Goal: Information Seeking & Learning: Learn about a topic

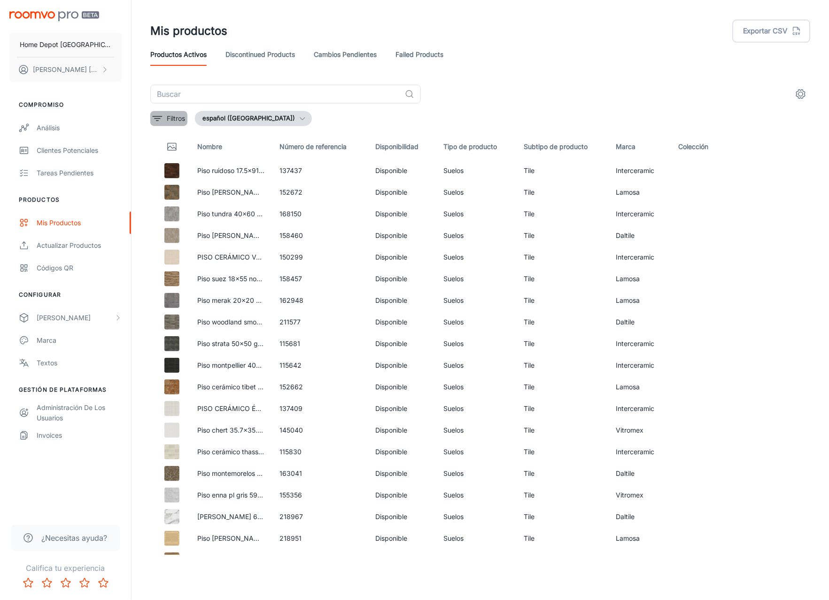
click at [180, 121] on p "Filtros" at bounding box center [176, 118] width 18 height 10
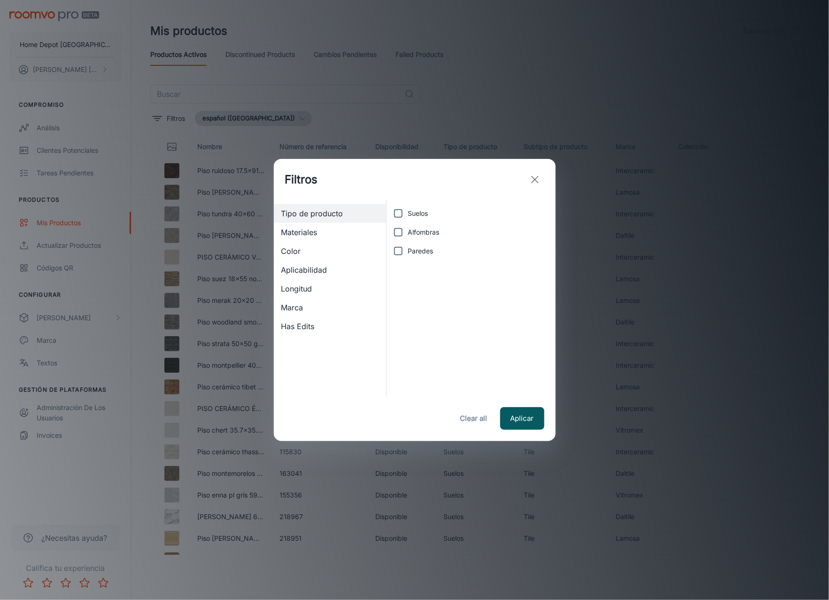
click at [526, 37] on div "Filtros Tipo de producto Materiales Color Aplicabilidad Longitud Marca Has Edit…" at bounding box center [414, 300] width 829 height 600
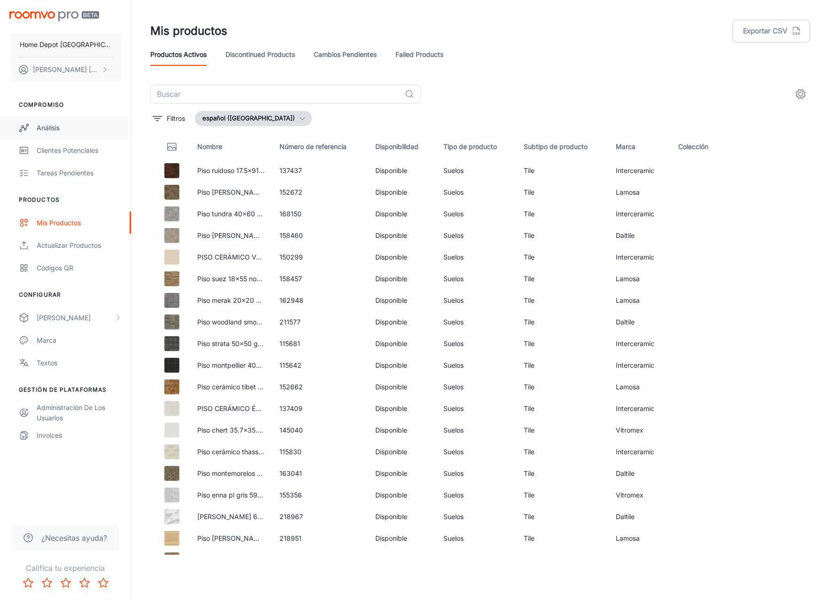
click at [55, 129] on div "Análisis" at bounding box center [79, 128] width 85 height 10
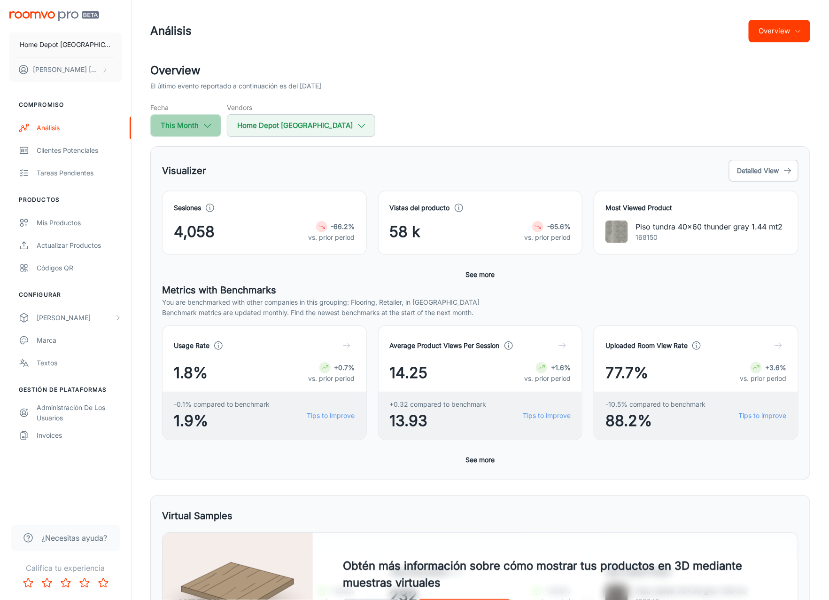
click at [186, 123] on button "This Month" at bounding box center [185, 125] width 71 height 23
select select "8"
select select "2025"
select select "8"
select select "2025"
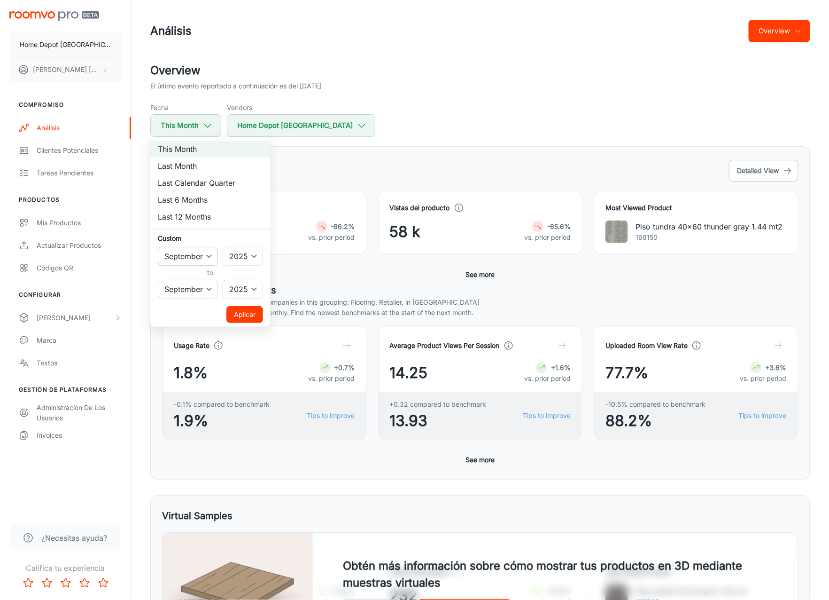
click at [208, 257] on select "January February March April May June July August September October November De…" at bounding box center [188, 256] width 60 height 19
select select "0"
click at [158, 247] on select "January February March April May June July August September October November De…" at bounding box center [188, 256] width 60 height 19
click at [259, 257] on select "2022 2023 2024 2025" at bounding box center [243, 256] width 40 height 19
select select "2023"
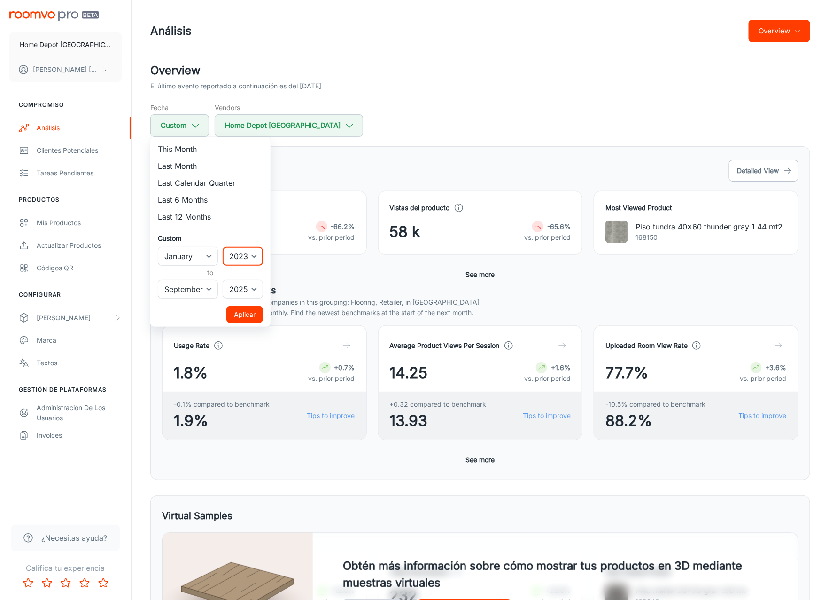
click at [223, 247] on select "2022 2023 2024 2025" at bounding box center [243, 256] width 40 height 19
click at [248, 309] on button "Aplicar" at bounding box center [245, 314] width 37 height 17
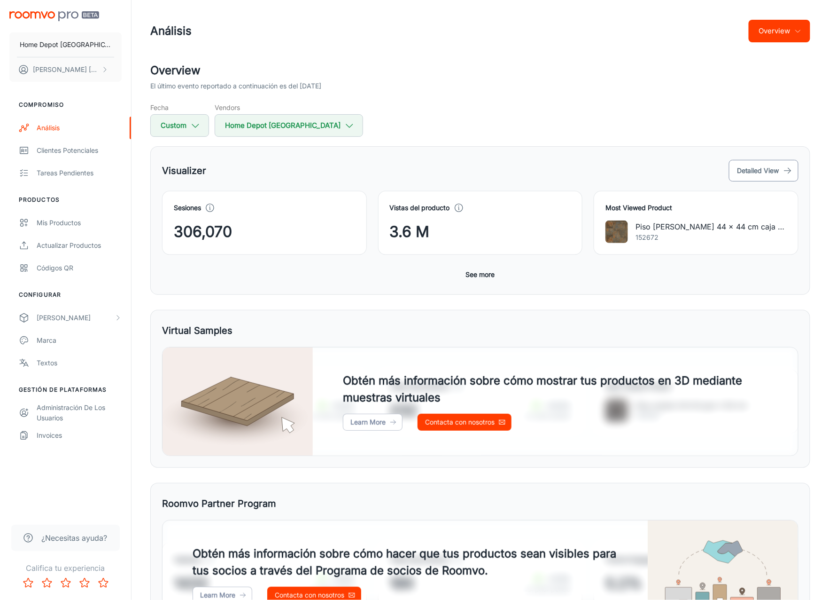
click at [719, 177] on button "Detailed View" at bounding box center [764, 171] width 70 height 22
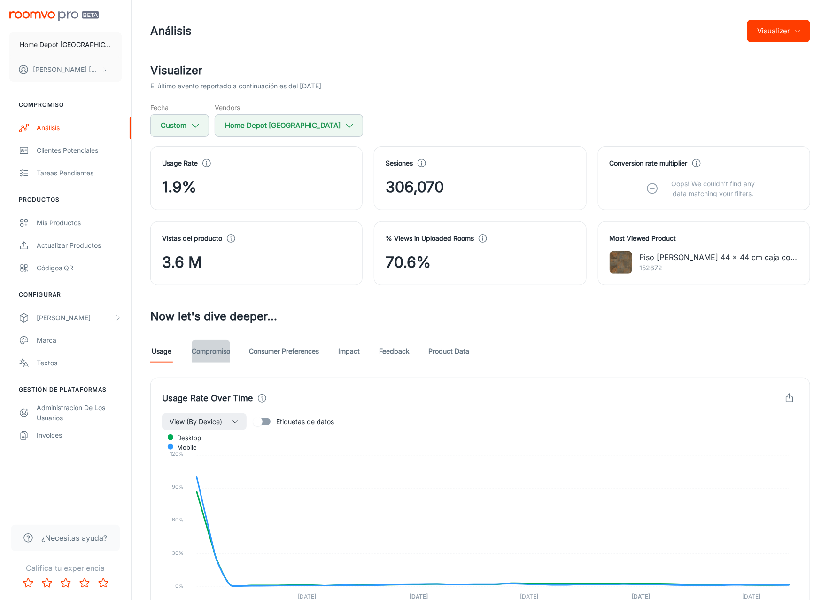
click at [208, 353] on link "Compromiso" at bounding box center [211, 351] width 39 height 23
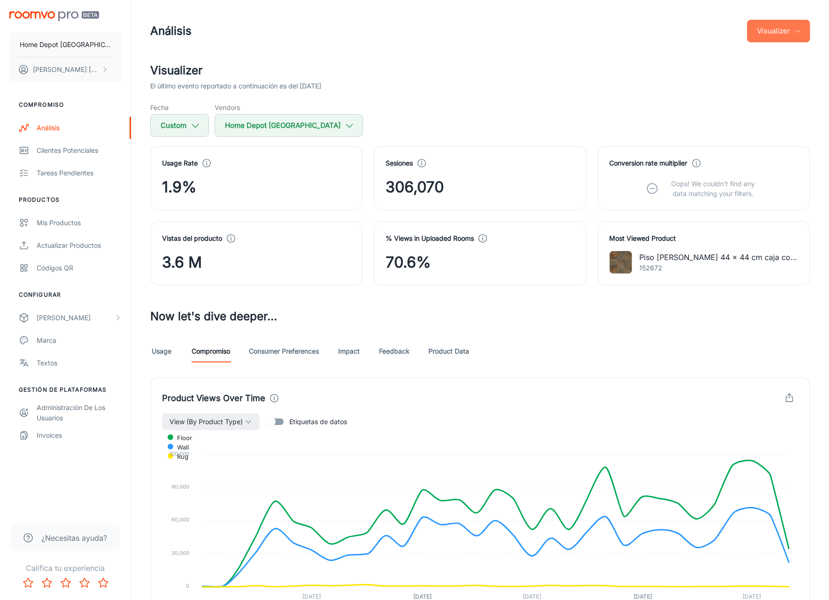
click at [719, 32] on button "Visualizer" at bounding box center [779, 31] width 63 height 23
click at [646, 55] on div at bounding box center [414, 300] width 829 height 600
click at [453, 353] on link "Product Data" at bounding box center [449, 351] width 41 height 23
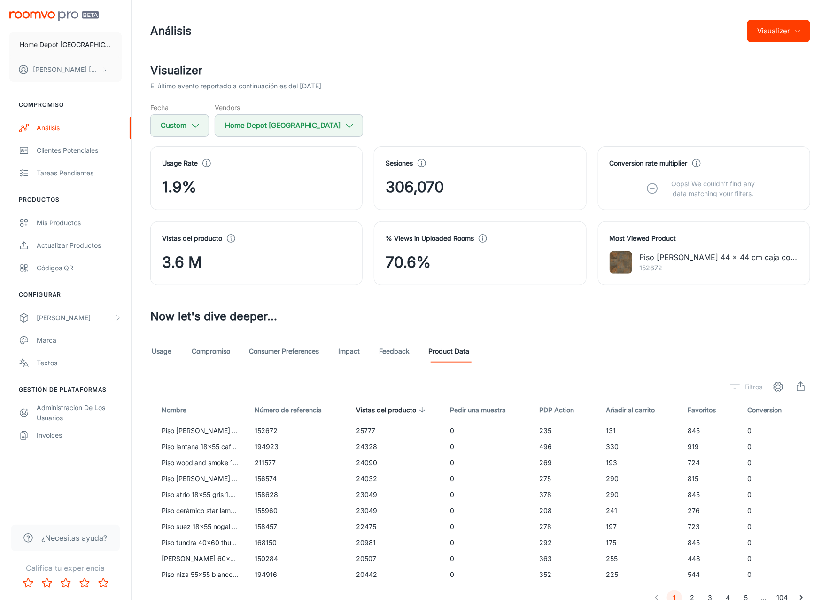
scroll to position [42, 0]
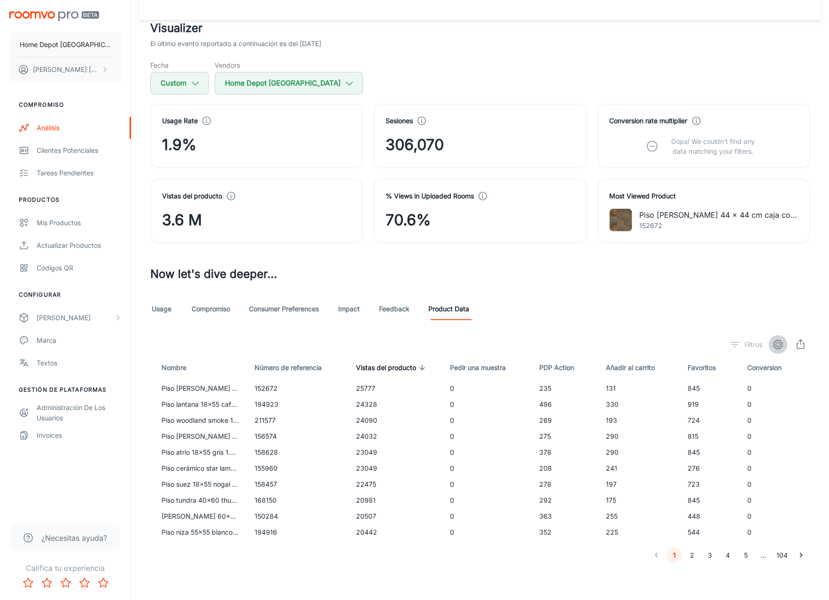
click at [719, 346] on icon "settings" at bounding box center [778, 344] width 11 height 11
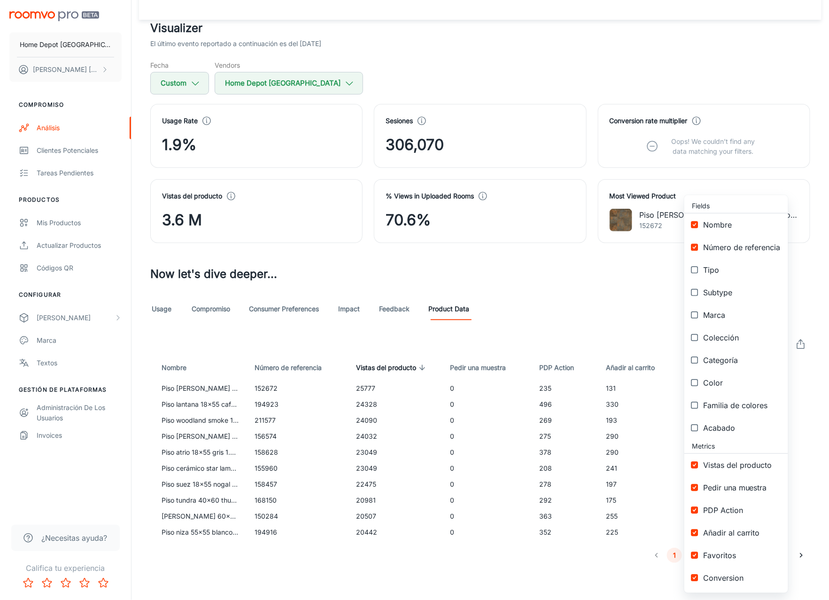
click at [594, 311] on div at bounding box center [414, 300] width 829 height 600
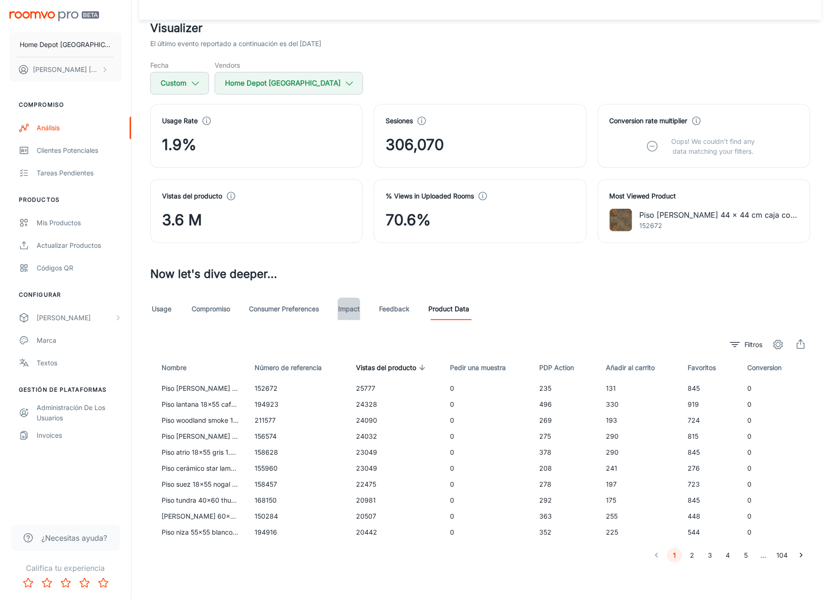
click at [355, 313] on link "Impact" at bounding box center [349, 308] width 23 height 23
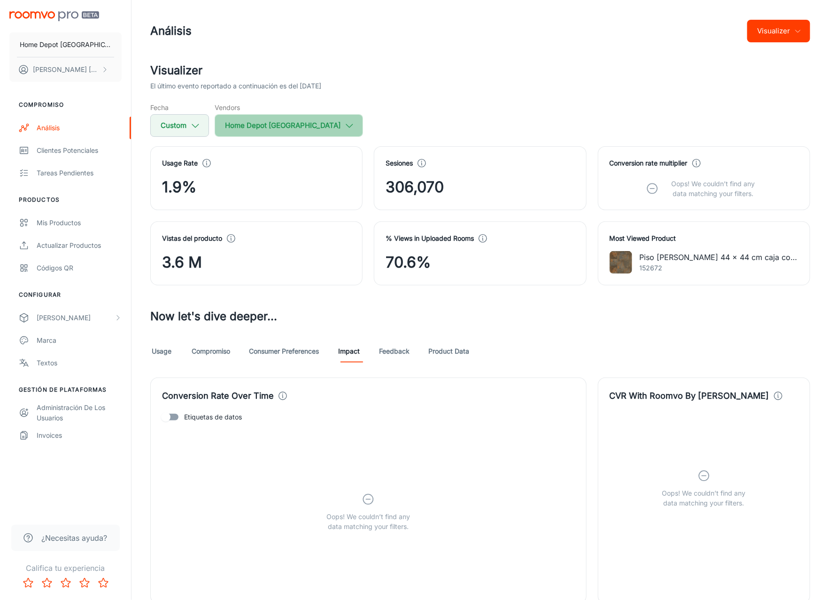
click at [344, 125] on icon "button" at bounding box center [349, 125] width 10 height 10
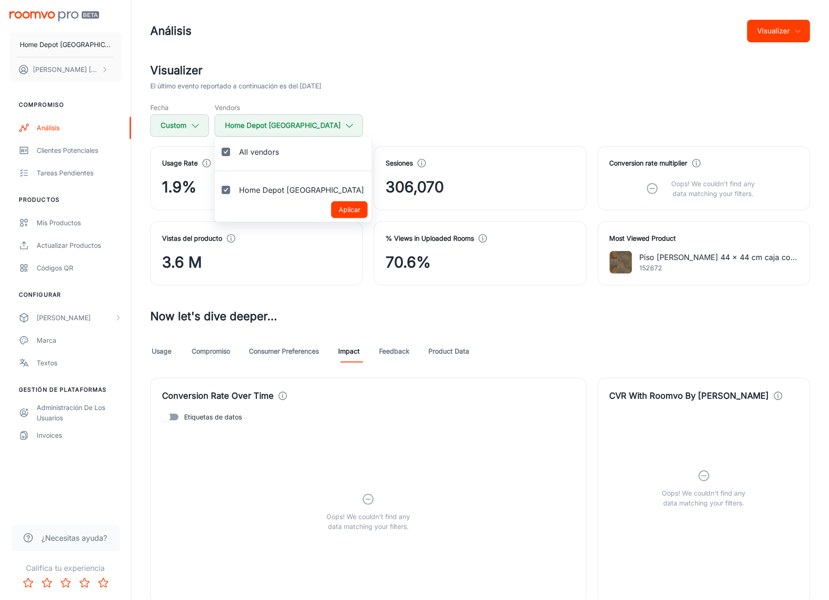
click at [493, 97] on div at bounding box center [414, 300] width 829 height 600
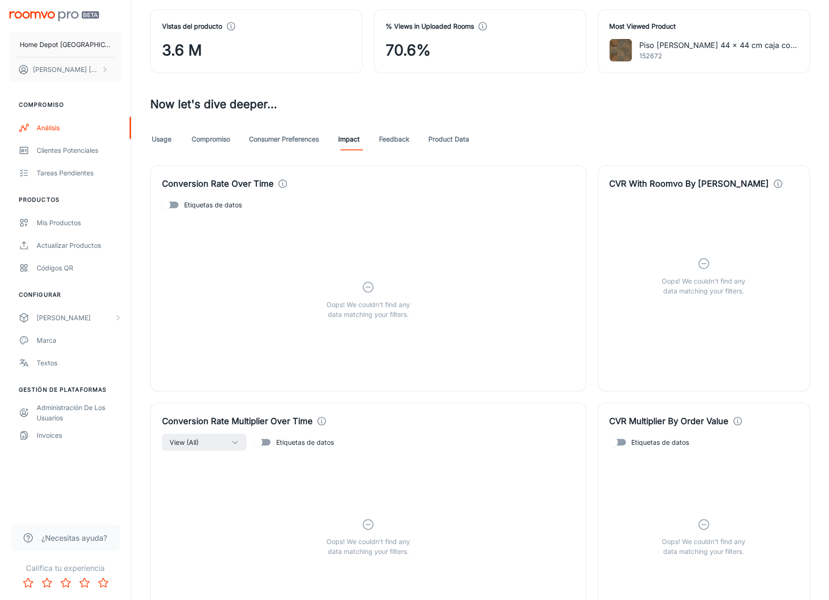
scroll to position [172, 0]
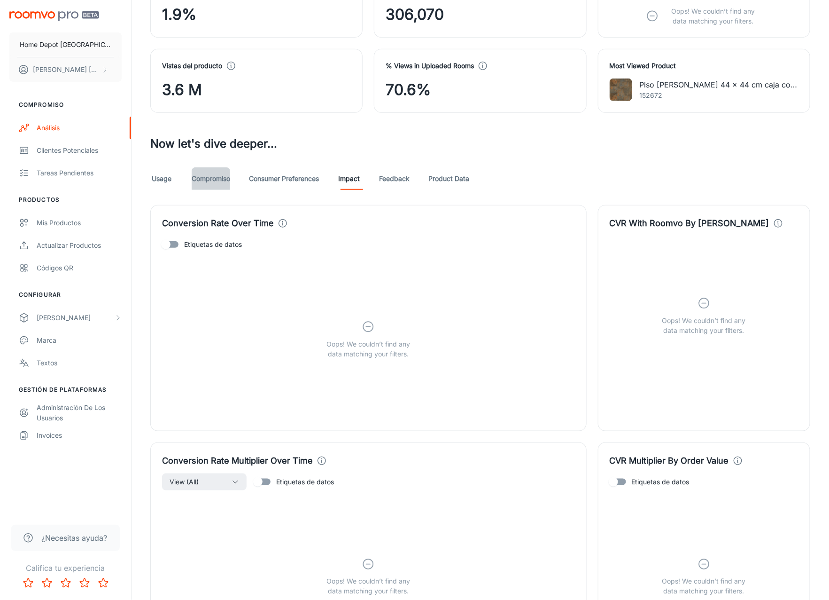
click at [224, 181] on link "Compromiso" at bounding box center [211, 178] width 39 height 23
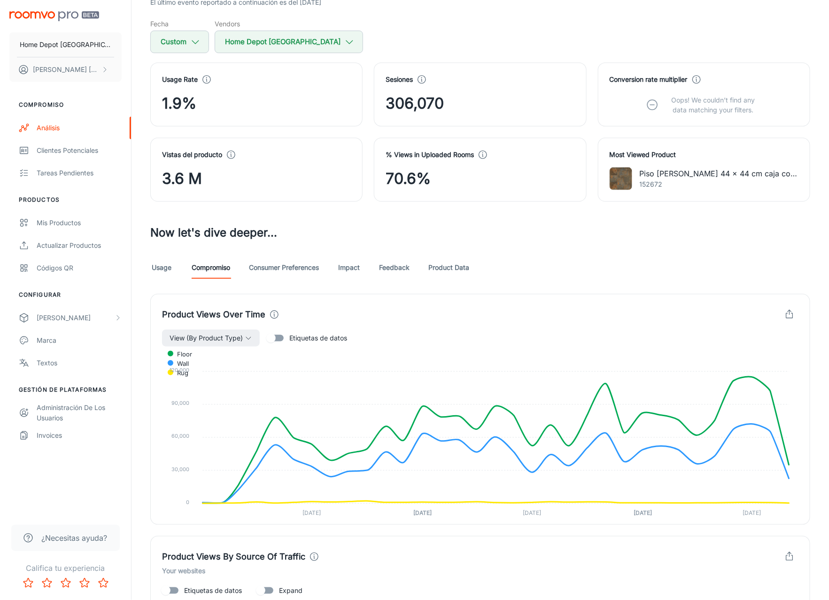
scroll to position [85, 0]
click at [250, 333] on icon "button" at bounding box center [249, 337] width 8 height 8
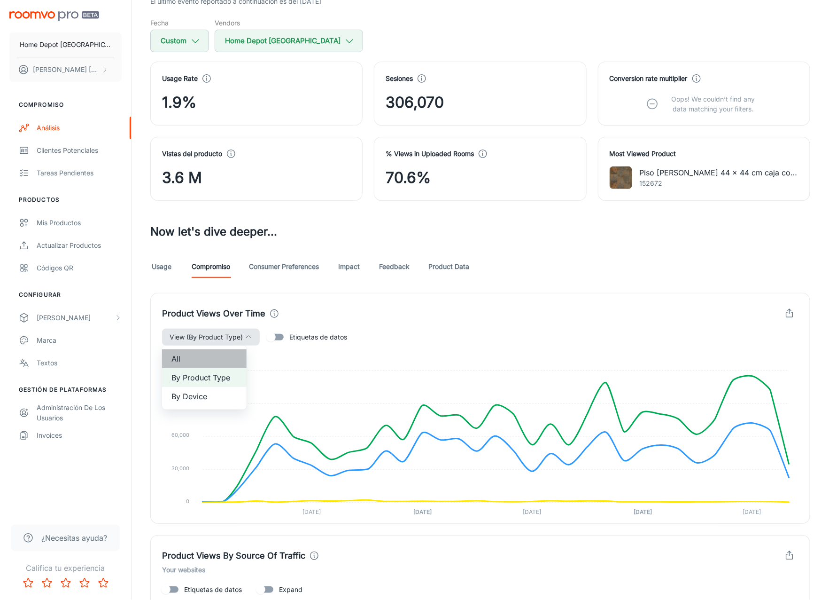
click at [202, 362] on span "All" at bounding box center [205, 358] width 66 height 11
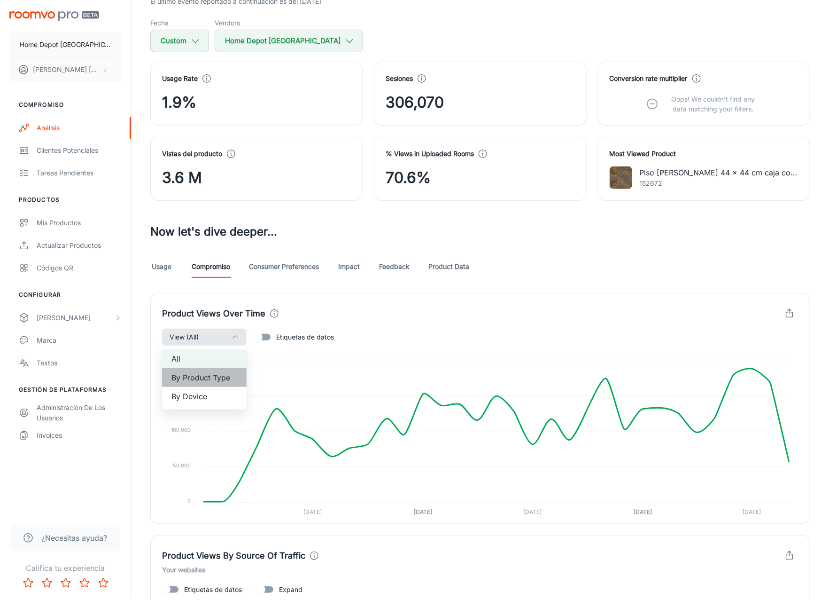
click at [202, 374] on span "By Product Type" at bounding box center [205, 377] width 66 height 11
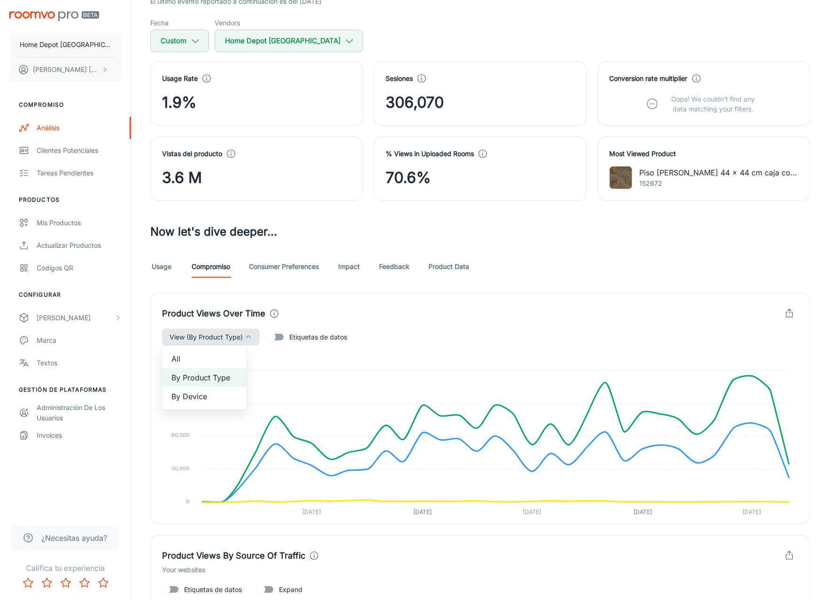
click at [719, 315] on div at bounding box center [414, 300] width 829 height 600
click at [719, 314] on icon "button" at bounding box center [790, 313] width 10 height 10
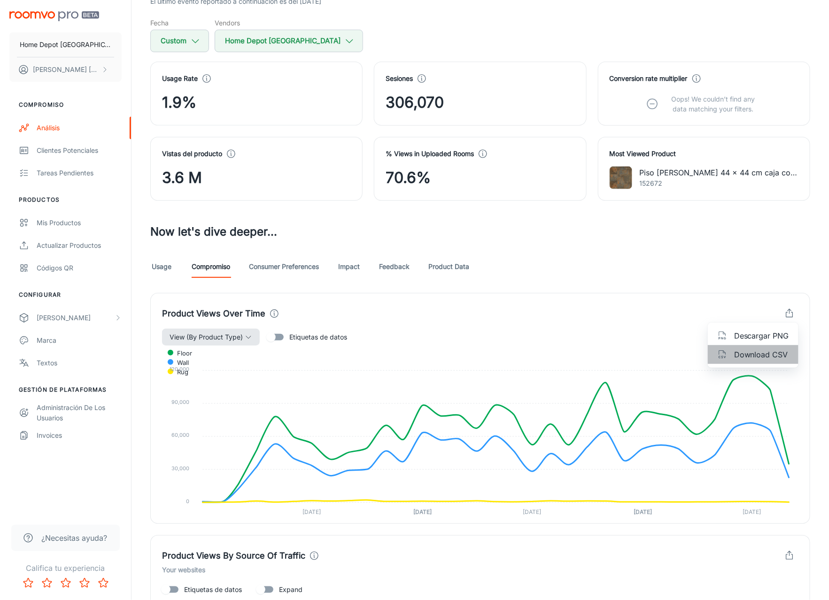
click at [719, 353] on span "Download CSV" at bounding box center [762, 354] width 55 height 11
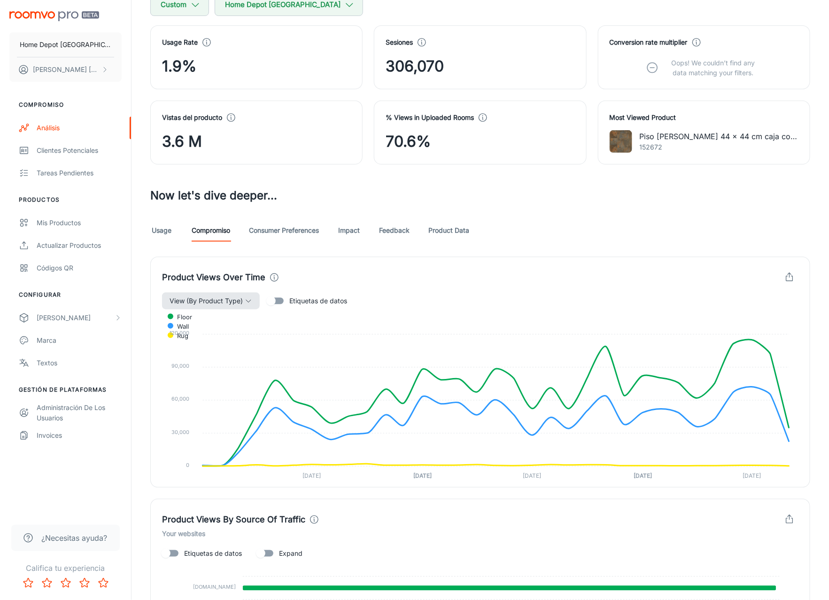
scroll to position [120, 0]
click at [247, 301] on icon "button" at bounding box center [249, 302] width 8 height 8
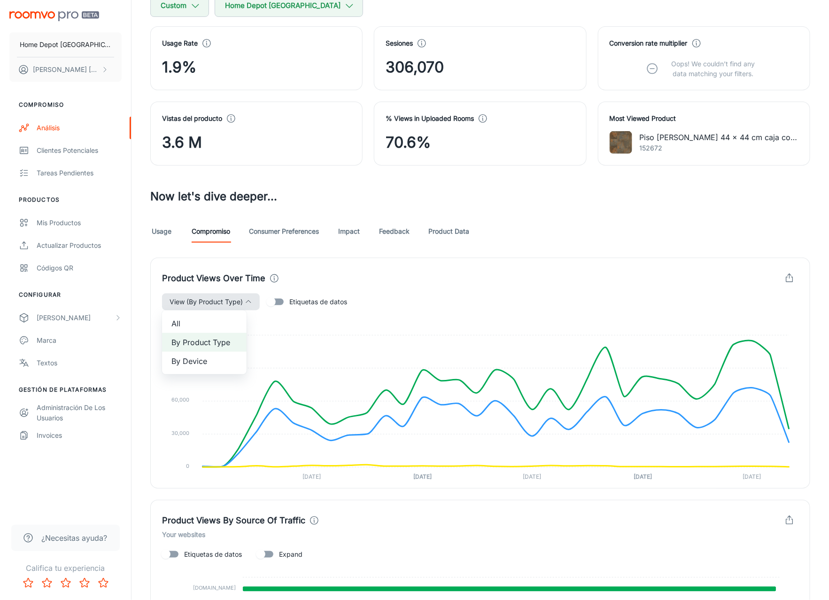
click at [480, 300] on div at bounding box center [414, 300] width 829 height 600
click at [164, 233] on link "Usage" at bounding box center [161, 231] width 23 height 23
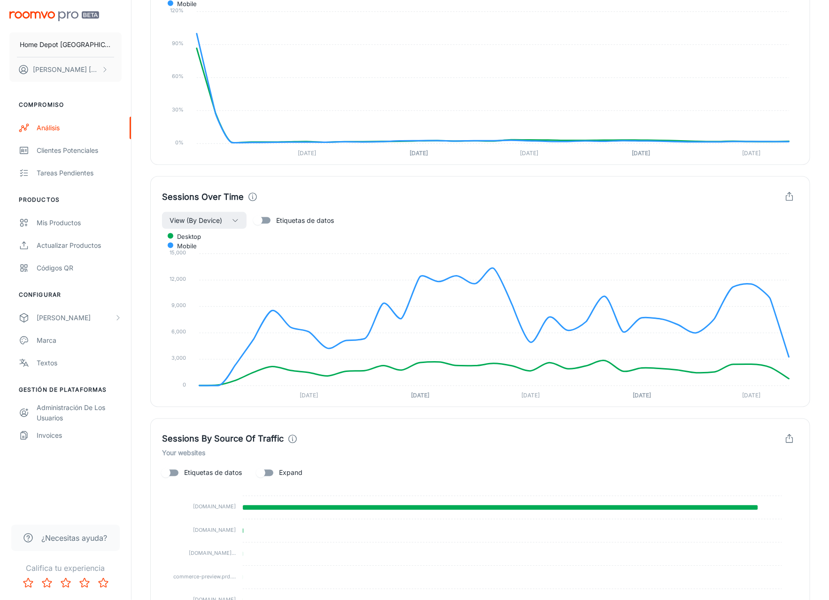
scroll to position [454, 0]
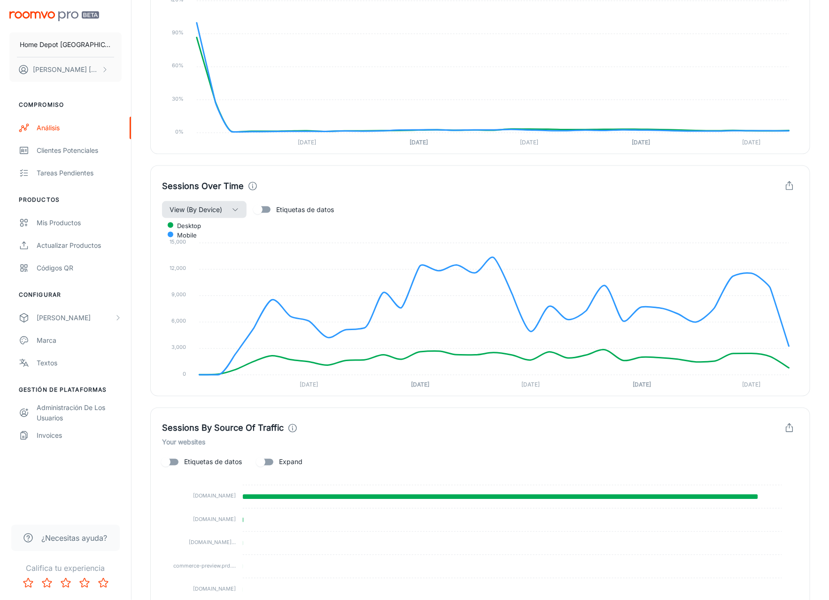
click at [219, 211] on span "View (By Device)" at bounding box center [196, 209] width 53 height 11
click at [218, 211] on div at bounding box center [414, 300] width 829 height 600
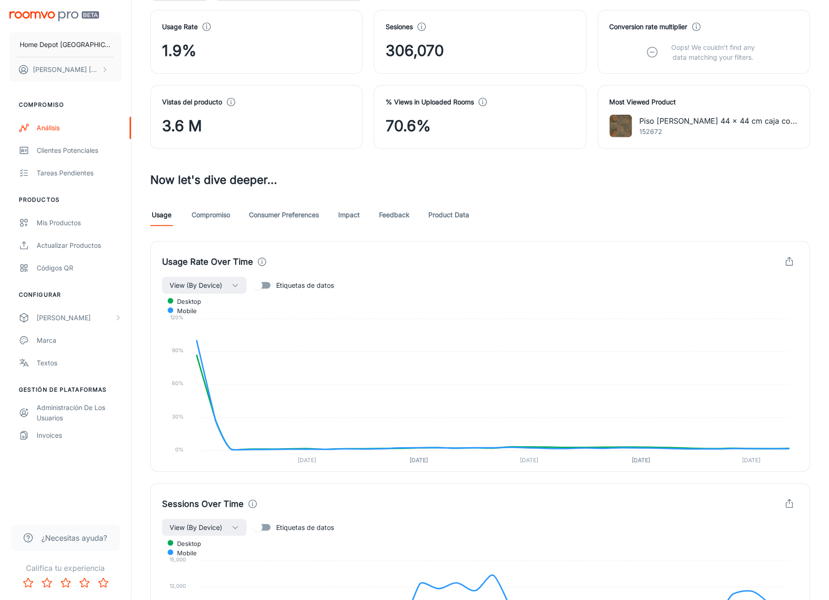
scroll to position [0, 0]
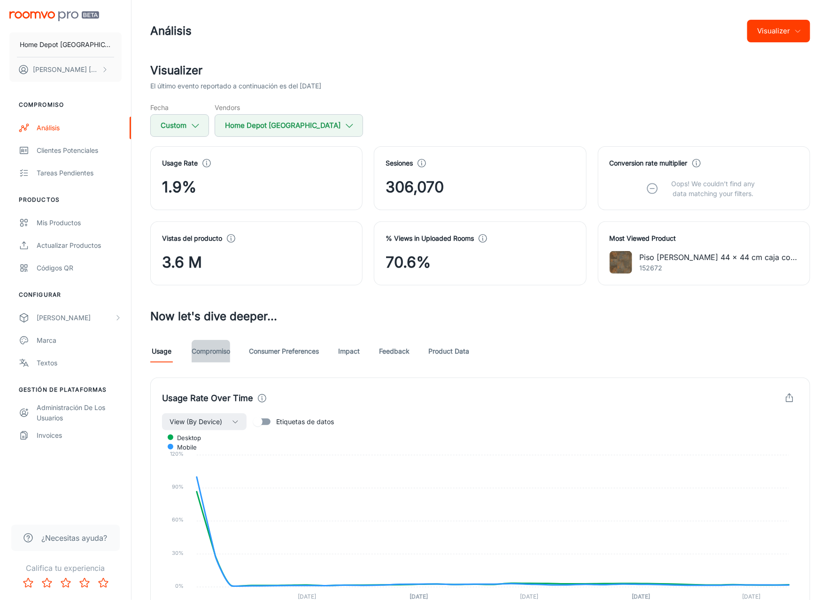
click at [216, 352] on link "Compromiso" at bounding box center [211, 351] width 39 height 23
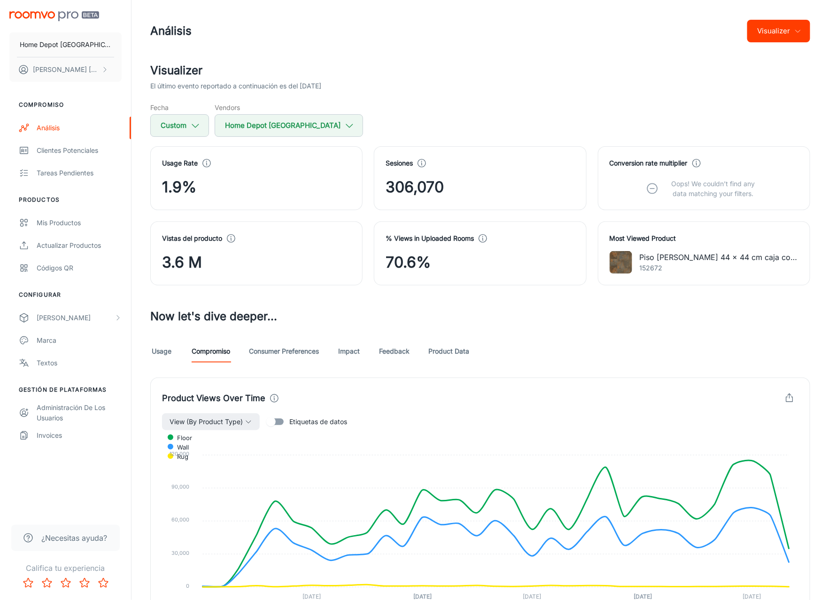
click at [281, 353] on link "Consumer Preferences" at bounding box center [284, 351] width 70 height 23
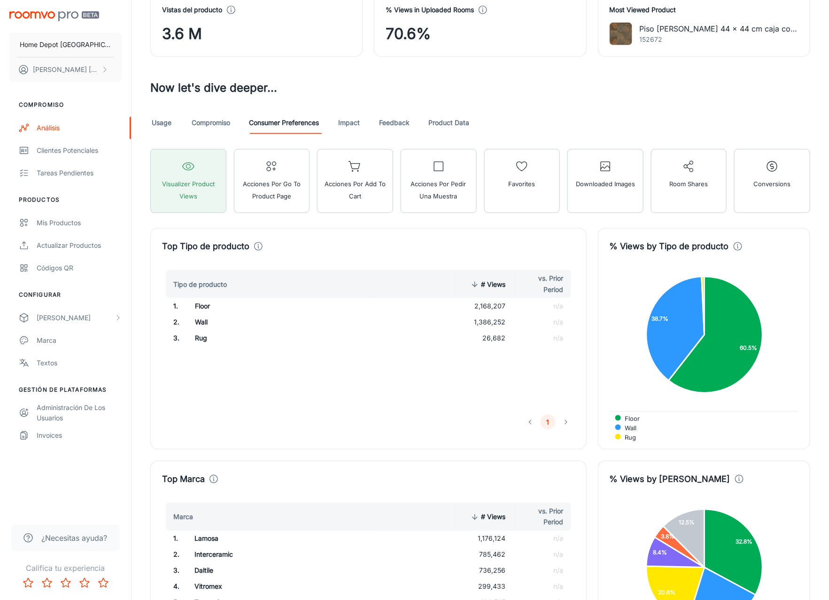
scroll to position [228, 0]
click at [279, 187] on span "Acciones por Go To Product Page" at bounding box center [272, 190] width 64 height 24
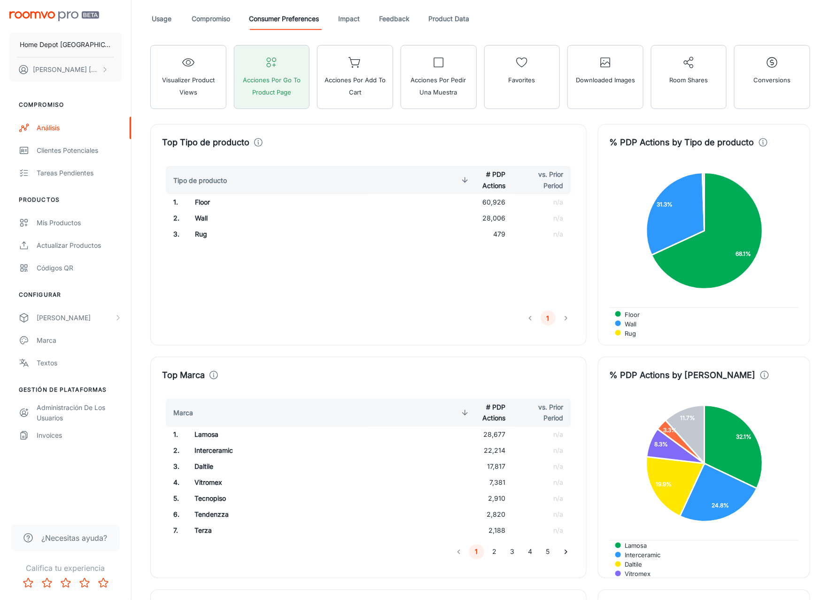
scroll to position [0, 0]
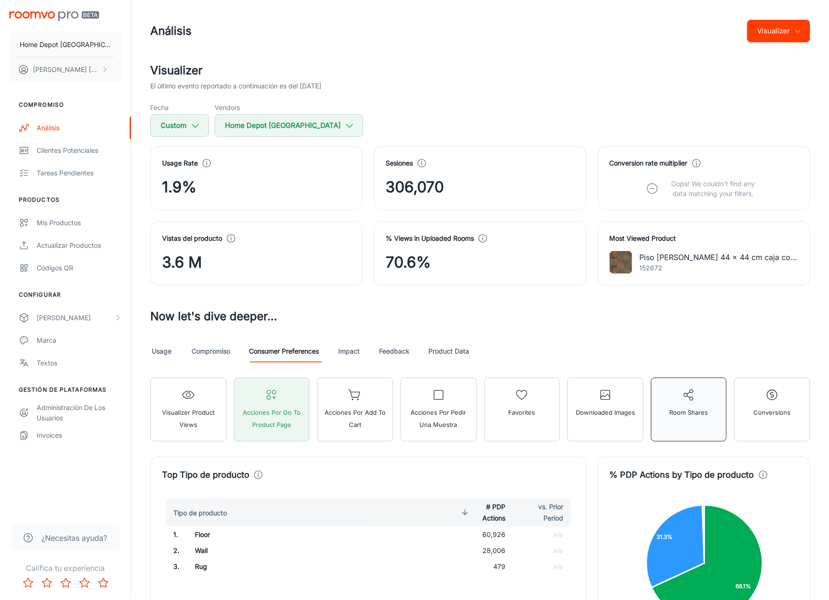
click at [697, 416] on span "Room Shares" at bounding box center [689, 412] width 39 height 12
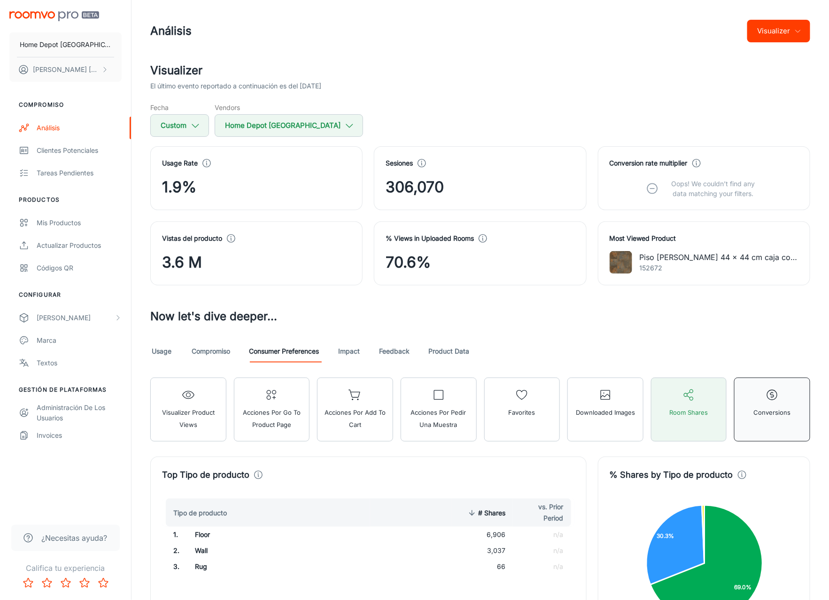
click at [719, 406] on span "Conversions" at bounding box center [772, 412] width 37 height 12
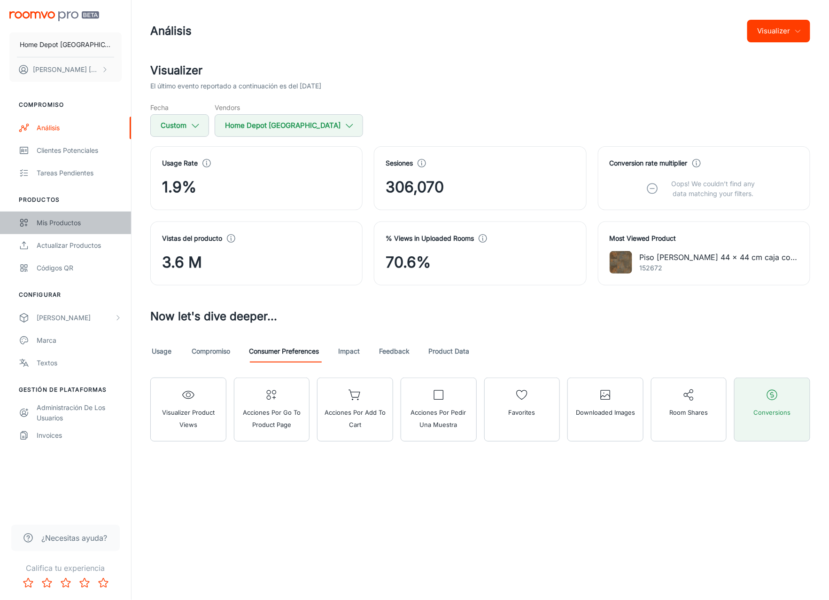
click at [73, 222] on div "Mis productos" at bounding box center [79, 223] width 85 height 10
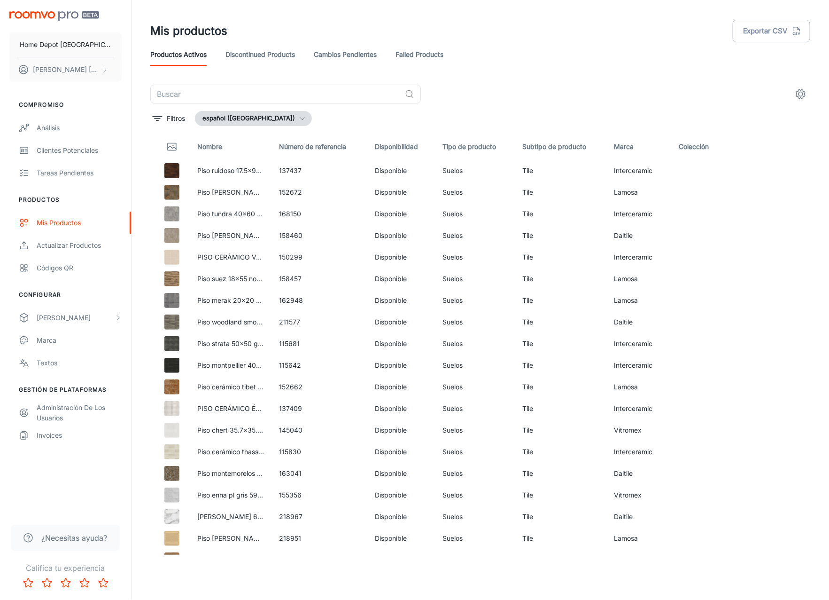
click at [719, 93] on icon "settings" at bounding box center [801, 93] width 11 height 11
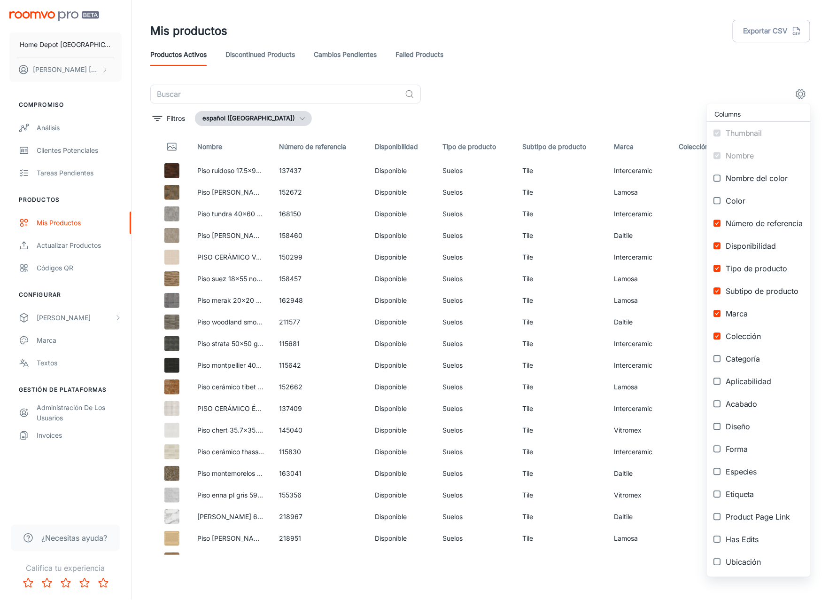
click at [250, 53] on div at bounding box center [414, 300] width 829 height 600
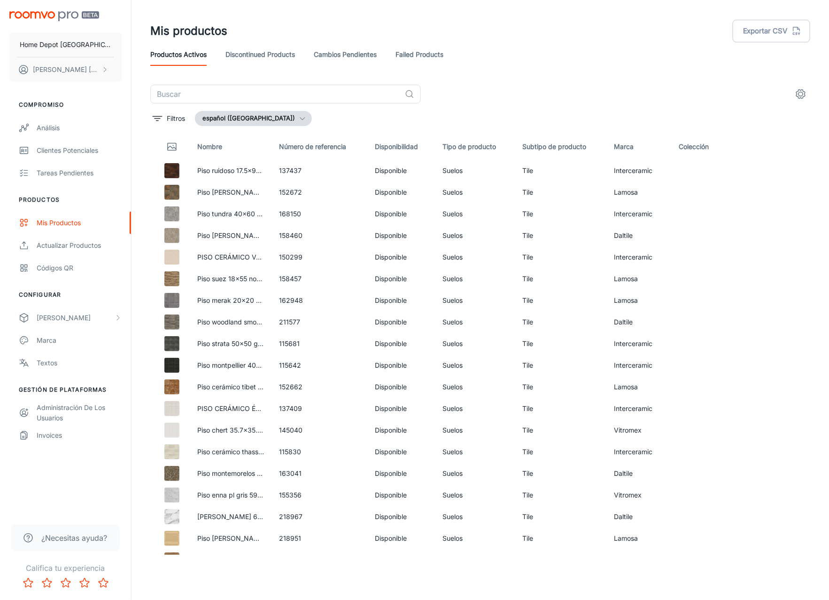
click at [266, 58] on link "Discontinued Products" at bounding box center [261, 54] width 70 height 23
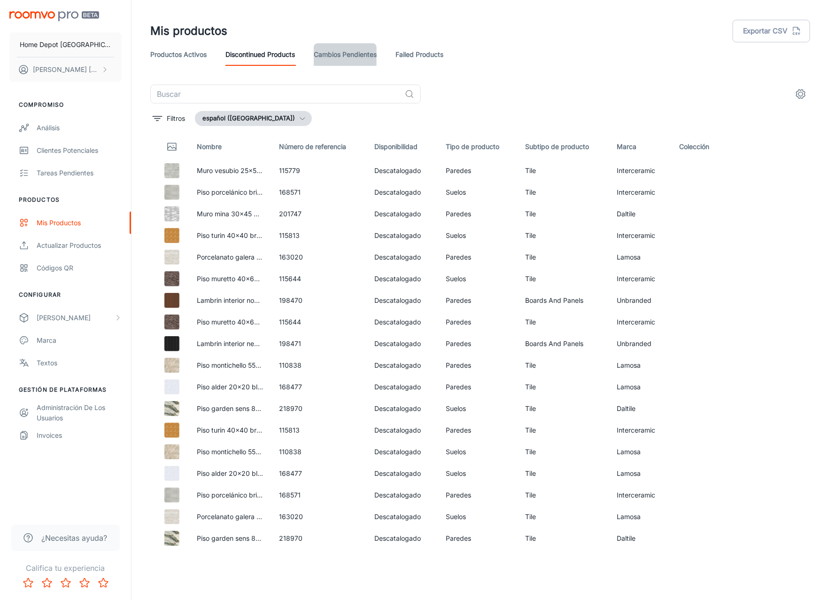
click at [334, 55] on link "Cambios pendientes" at bounding box center [345, 54] width 63 height 23
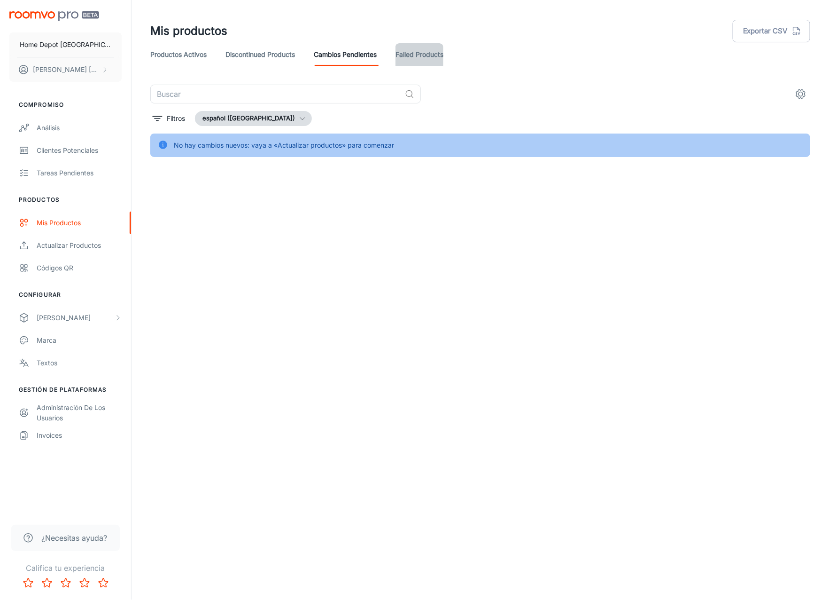
click at [410, 55] on link "Failed Products" at bounding box center [420, 54] width 48 height 23
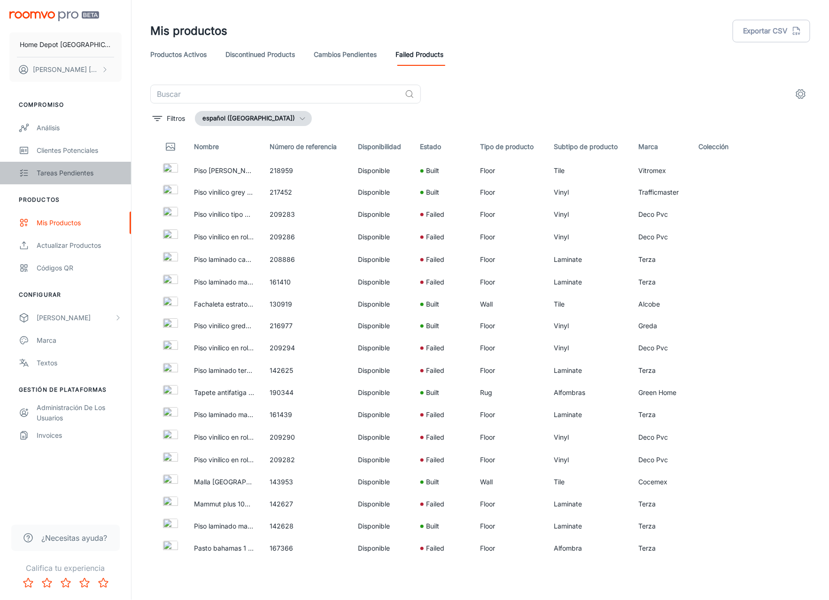
click at [69, 174] on div "Tareas pendientes" at bounding box center [79, 173] width 85 height 10
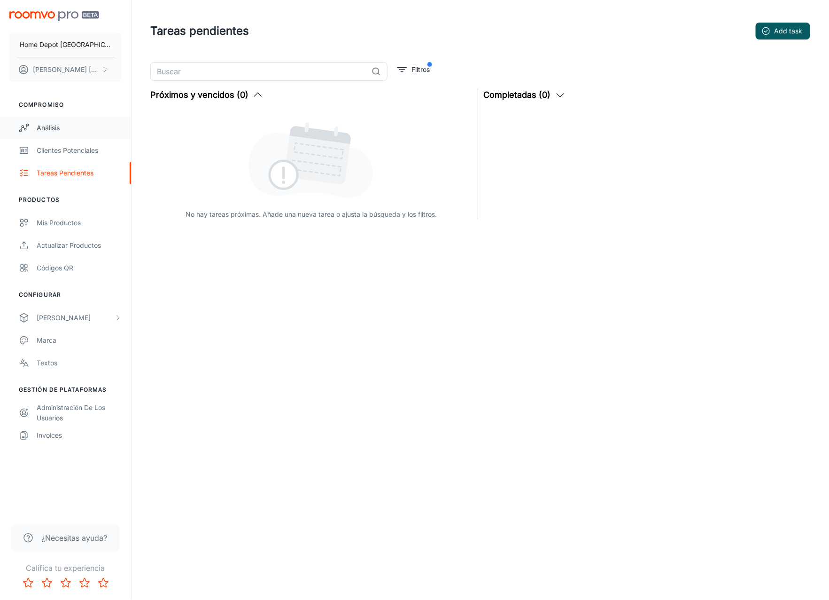
click at [58, 127] on div "Análisis" at bounding box center [79, 128] width 85 height 10
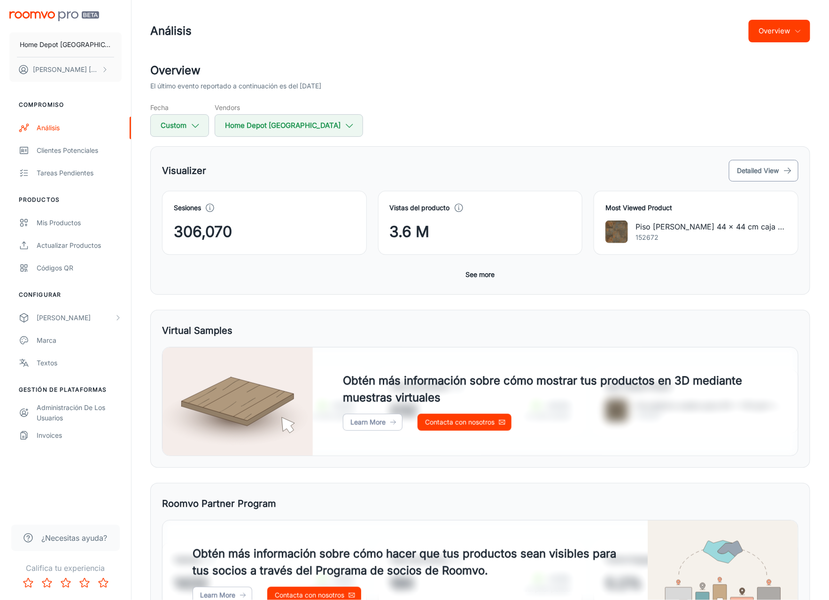
click at [719, 170] on button "Detailed View" at bounding box center [764, 171] width 70 height 22
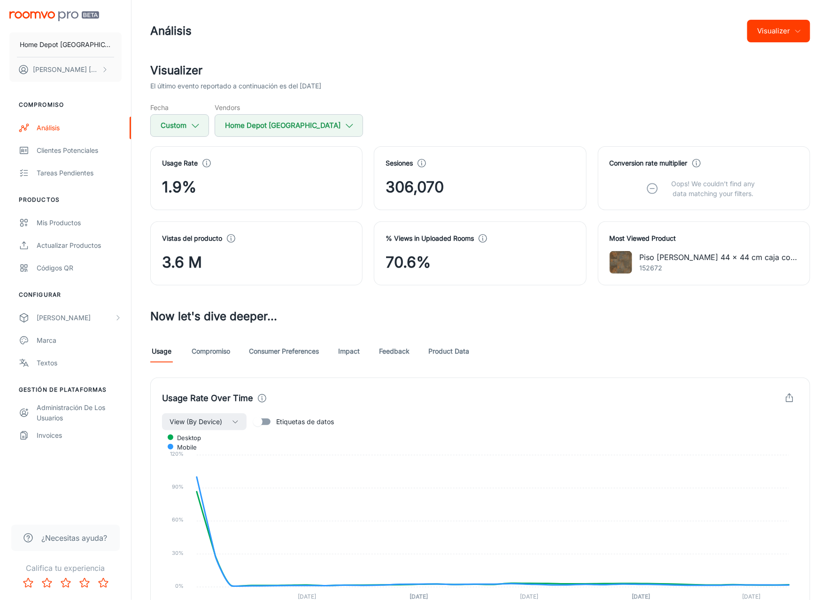
click at [719, 30] on button "Visualizer" at bounding box center [779, 31] width 63 height 23
click at [719, 54] on li "Overview" at bounding box center [785, 54] width 49 height 17
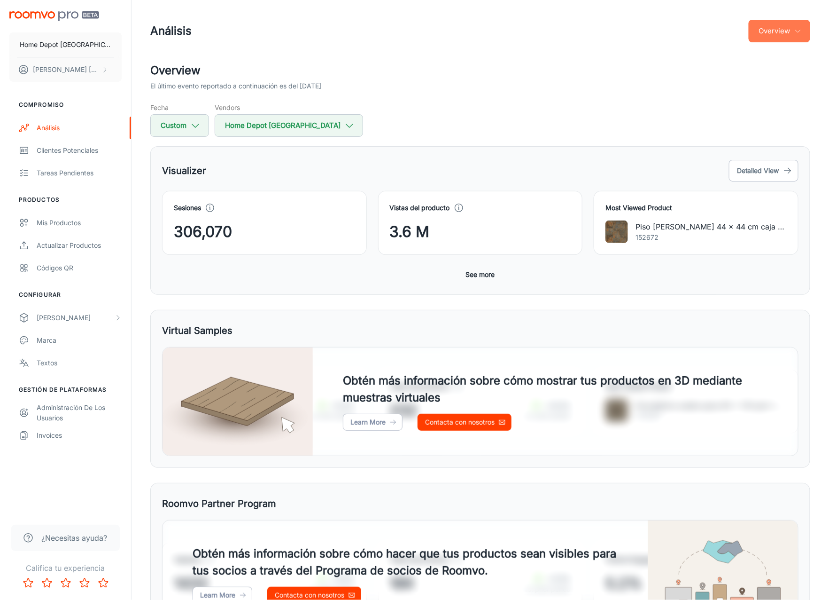
click at [719, 29] on button "Overview" at bounding box center [780, 31] width 62 height 23
click at [719, 70] on li "Visualizer" at bounding box center [785, 71] width 49 height 17
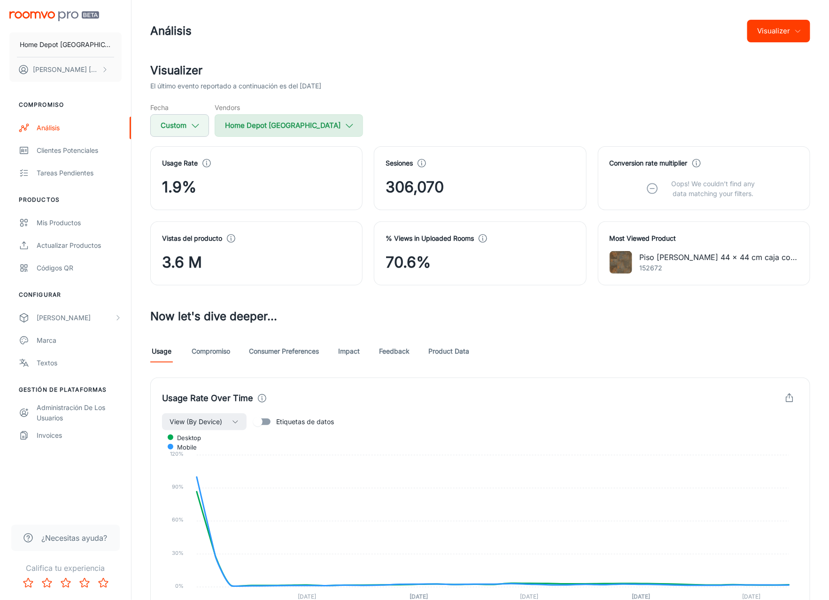
click at [231, 125] on button "Home Depot [GEOGRAPHIC_DATA]" at bounding box center [289, 125] width 149 height 23
click at [360, 91] on div at bounding box center [414, 300] width 829 height 600
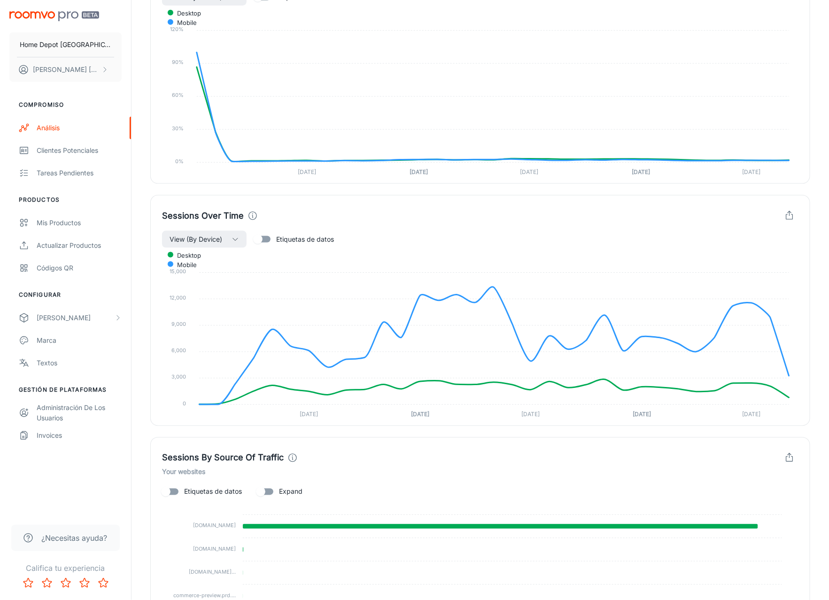
scroll to position [425, 0]
click at [240, 236] on button "View (By Device)" at bounding box center [204, 238] width 85 height 17
click at [240, 236] on div at bounding box center [414, 300] width 829 height 600
click at [272, 242] on input "Etiquetas de datos" at bounding box center [258, 239] width 54 height 18
checkbox input "true"
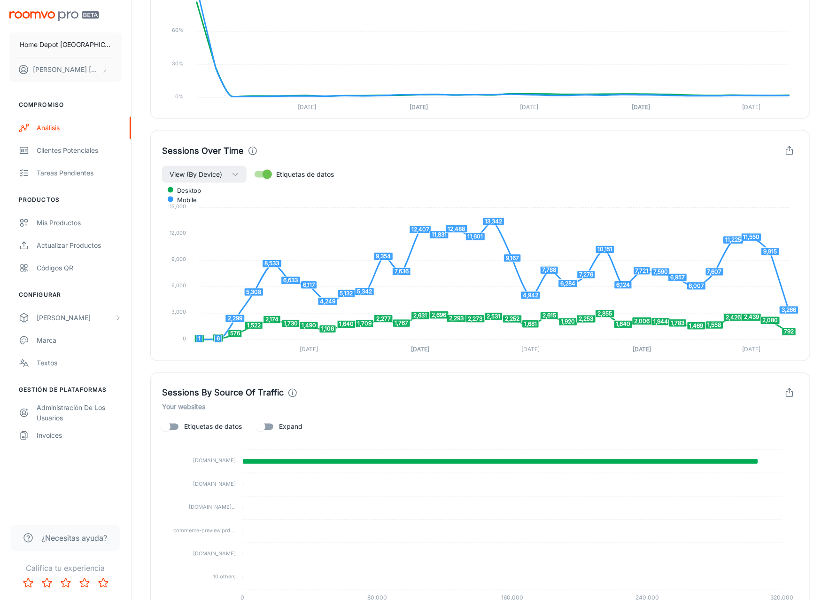
scroll to position [540, 0]
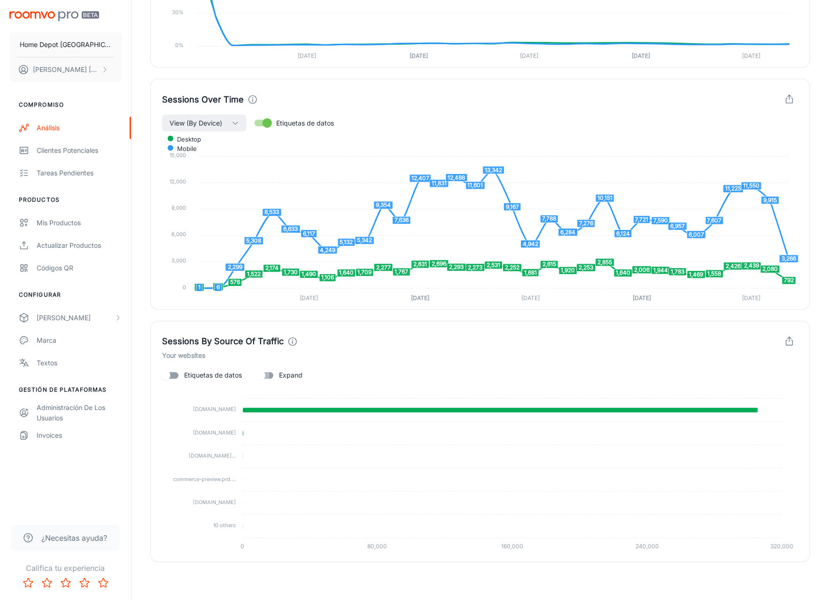
click at [274, 375] on input "Expand" at bounding box center [261, 376] width 54 height 18
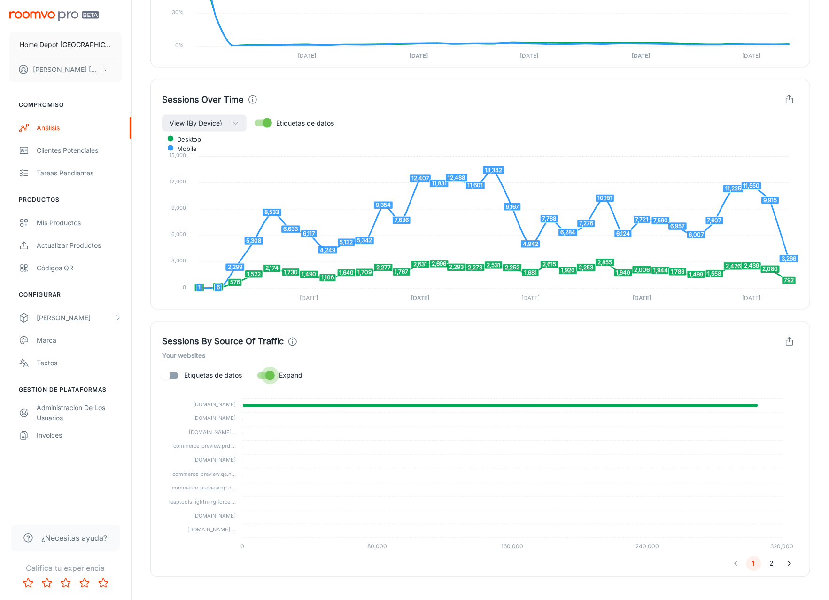
click at [257, 376] on input "Expand" at bounding box center [270, 376] width 54 height 18
checkbox input "false"
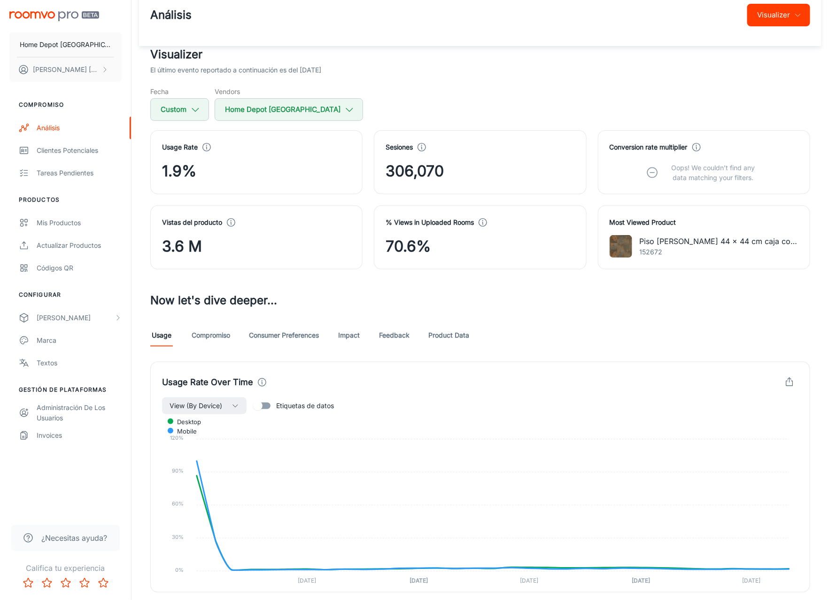
scroll to position [0, 0]
